Goal: Ask a question

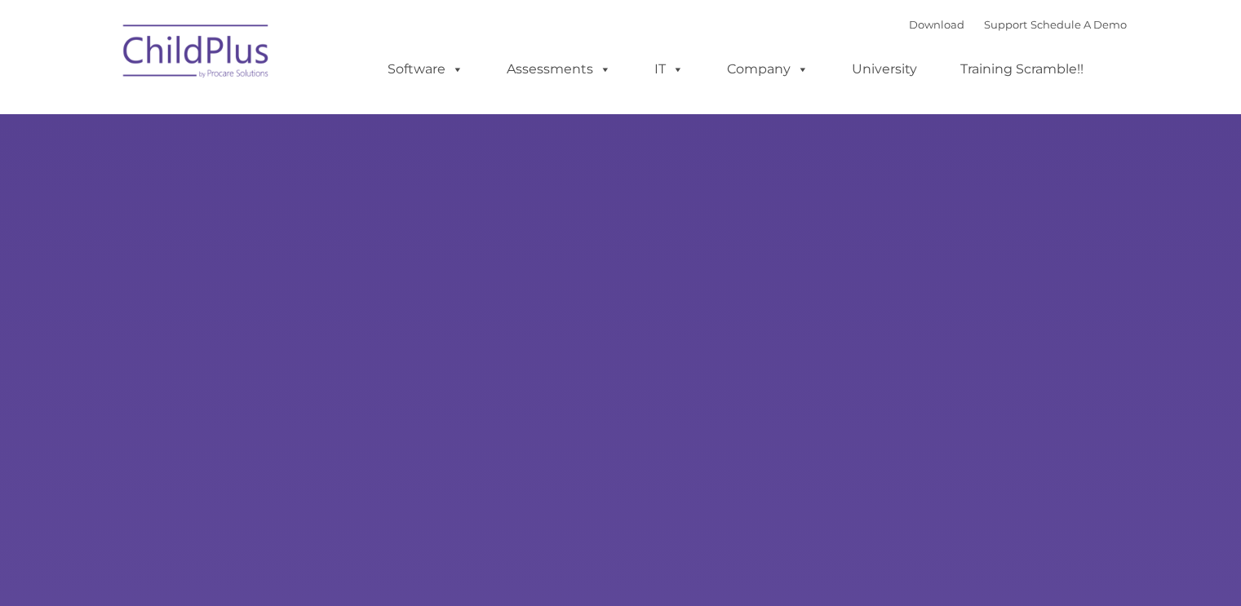
type input ""
select select "MEDIUM"
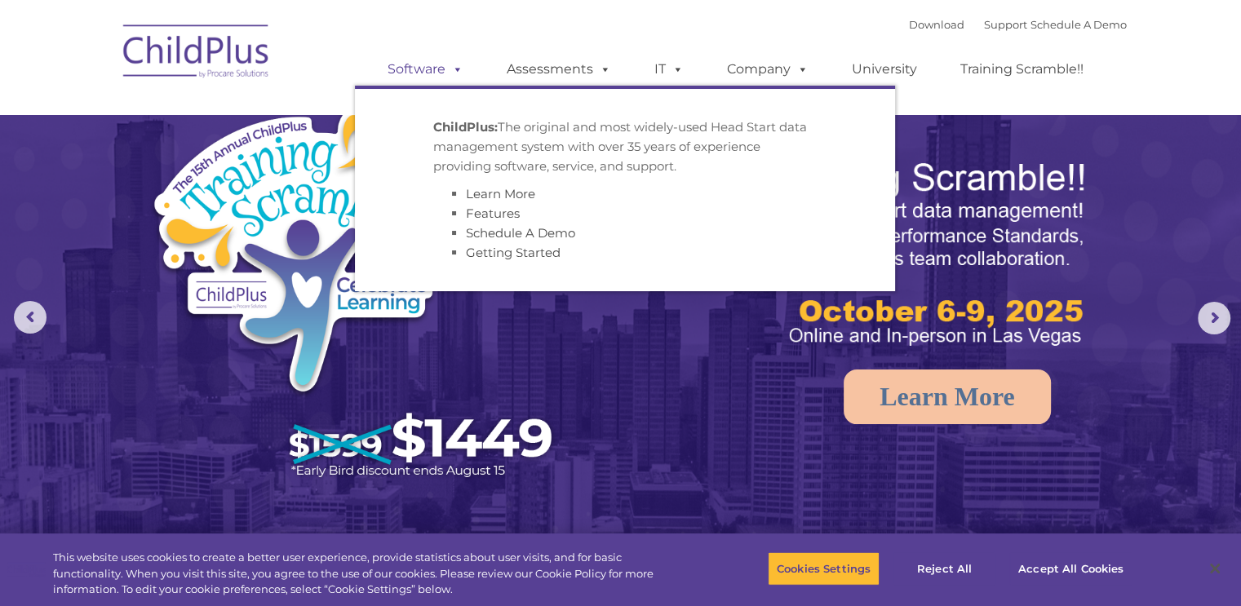
click at [454, 69] on span at bounding box center [455, 69] width 18 height 16
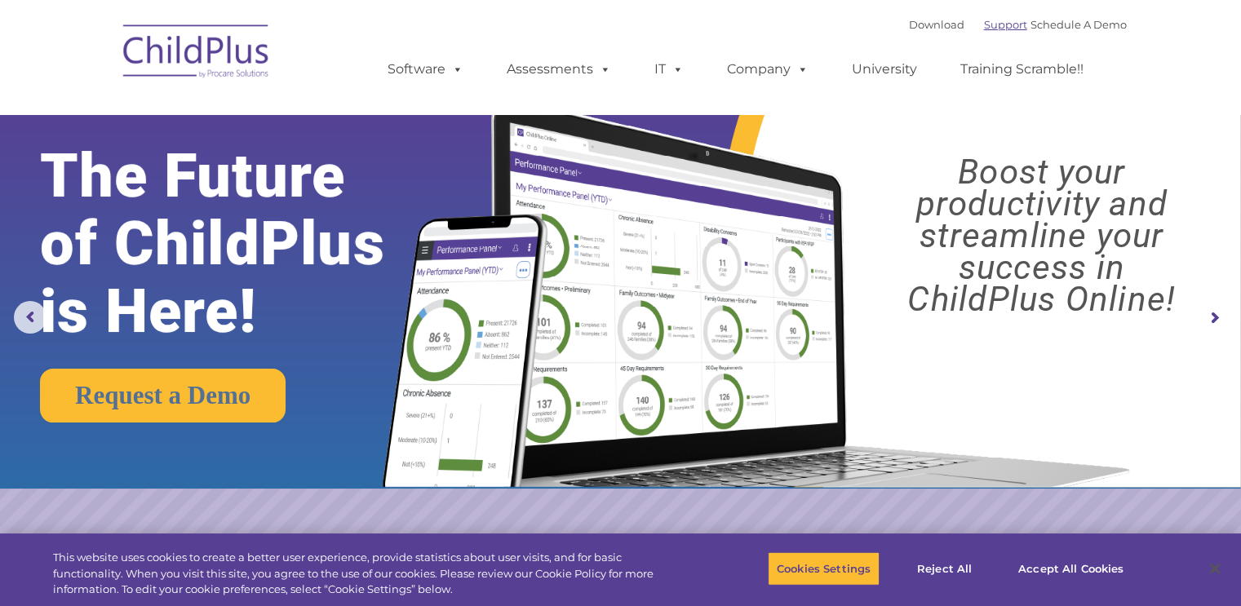
click at [984, 29] on link "Support" at bounding box center [1005, 24] width 43 height 13
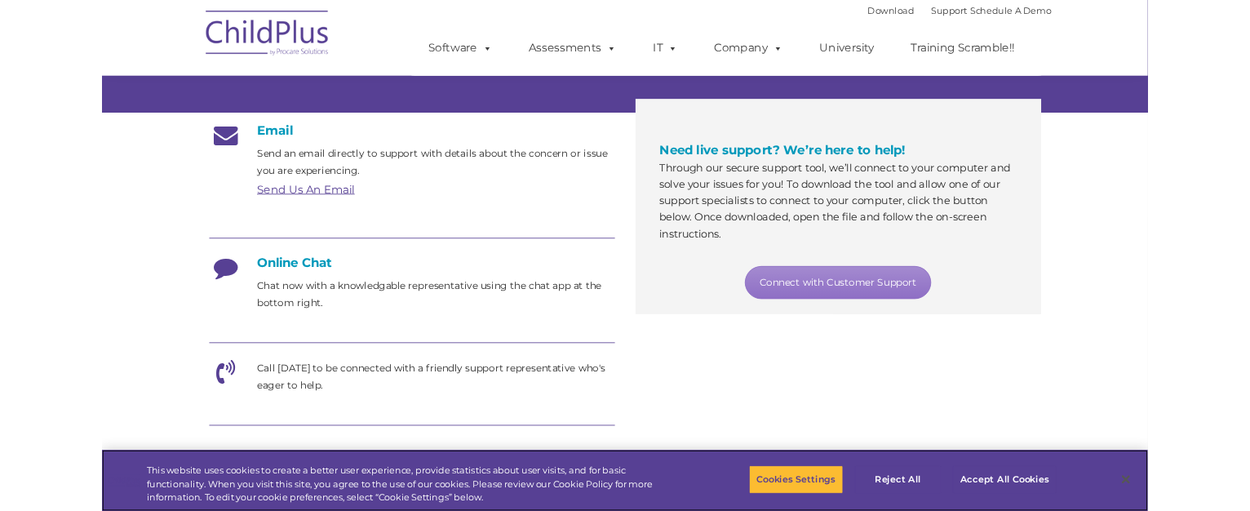
scroll to position [247, 0]
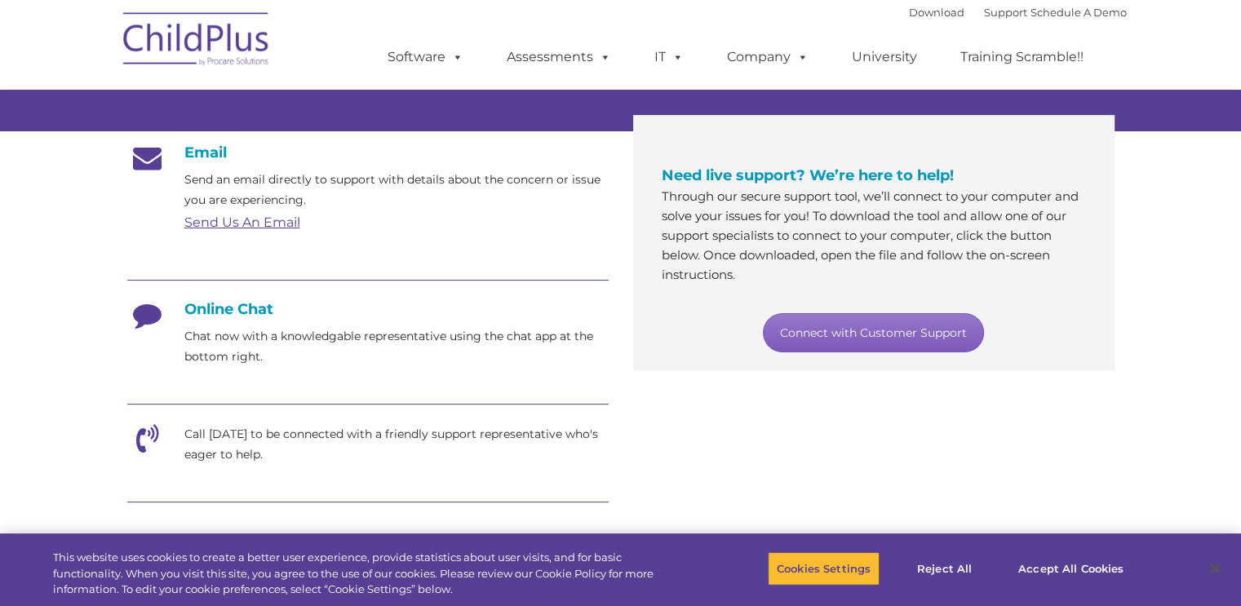
click at [924, 335] on link "Connect with Customer Support" at bounding box center [873, 332] width 221 height 39
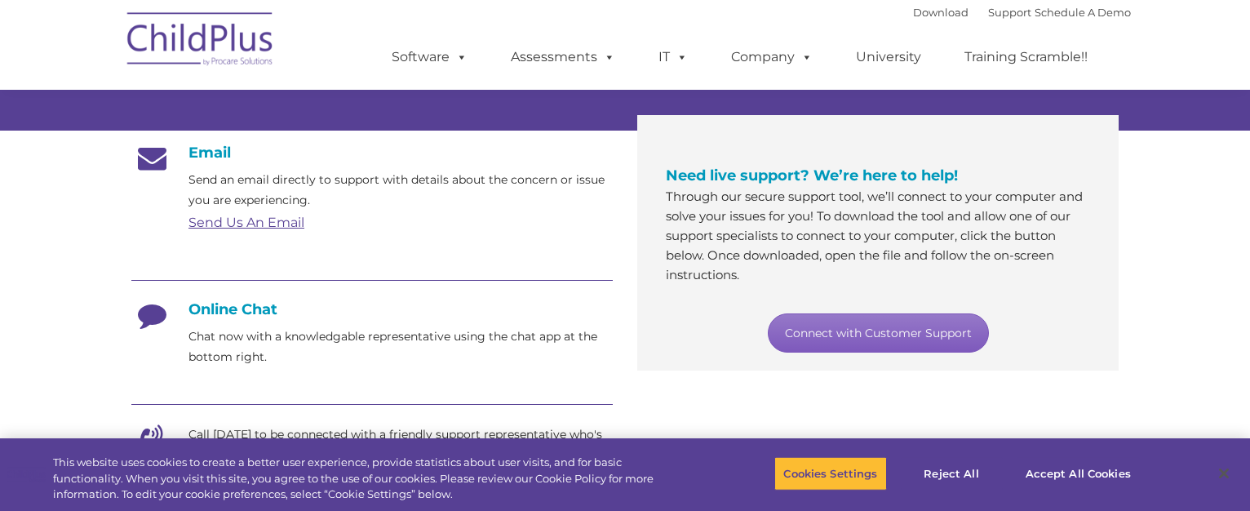
click at [899, 334] on link "Connect with Customer Support" at bounding box center [878, 332] width 221 height 39
